Goal: Information Seeking & Learning: Learn about a topic

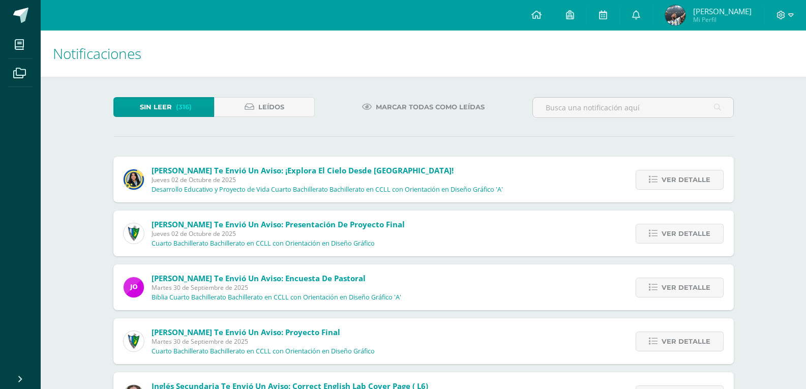
click at [274, 102] on span "Leídos" at bounding box center [271, 107] width 26 height 19
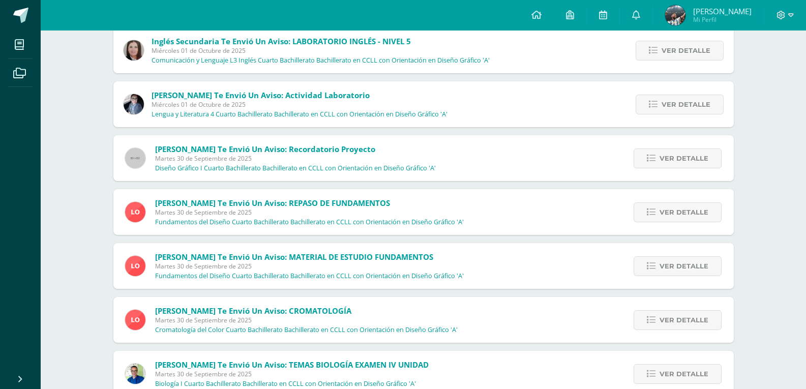
scroll to position [505, 0]
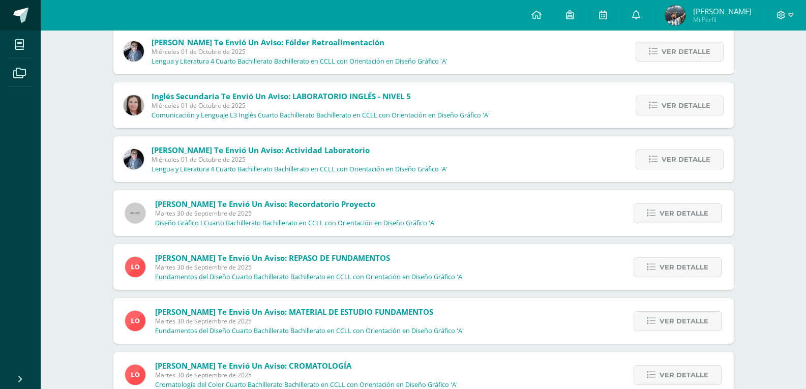
click at [11, 16] on link at bounding box center [20, 15] width 41 height 31
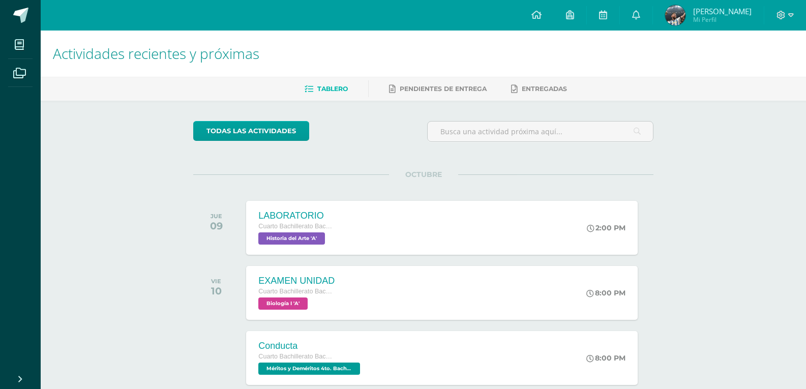
click at [794, 261] on div "Actividades recientes y próximas Tablero Pendientes de entrega Entregadas todas…" at bounding box center [423, 338] width 765 height 614
click at [325, 210] on div "LABORATORIO Cuarto Bachillerato Bachillerato en CCLL con Orientación en Diseño …" at bounding box center [296, 227] width 102 height 54
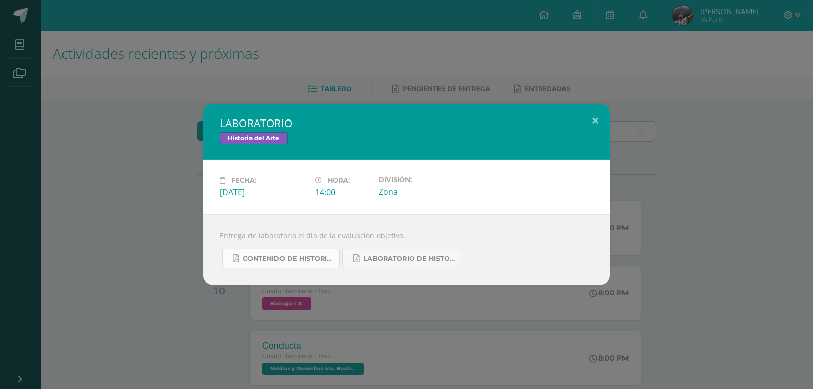
click at [271, 257] on span "CONTENIDO DE HISTORIA DEL ARTE UIV.pdf" at bounding box center [289, 259] width 92 height 8
click at [405, 260] on span "LABORATORIO DE HISTORIA DEL ARTE.pdf" at bounding box center [410, 259] width 92 height 8
